Goal: Find specific page/section: Find specific page/section

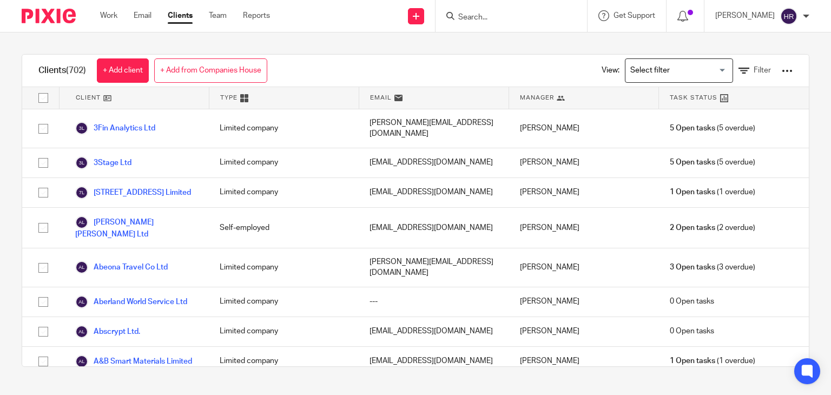
click at [468, 13] on input "Search" at bounding box center [505, 18] width 97 height 10
type input "v"
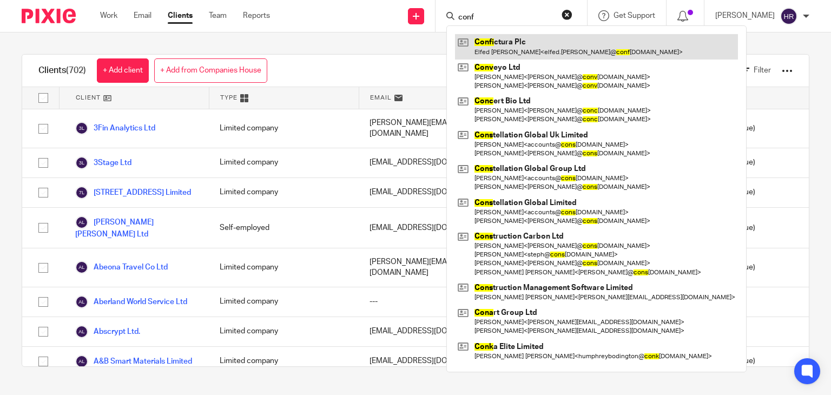
type input "conf"
click at [493, 34] on link at bounding box center [596, 46] width 283 height 25
click at [492, 42] on link at bounding box center [596, 46] width 283 height 25
